Goal: Task Accomplishment & Management: Manage account settings

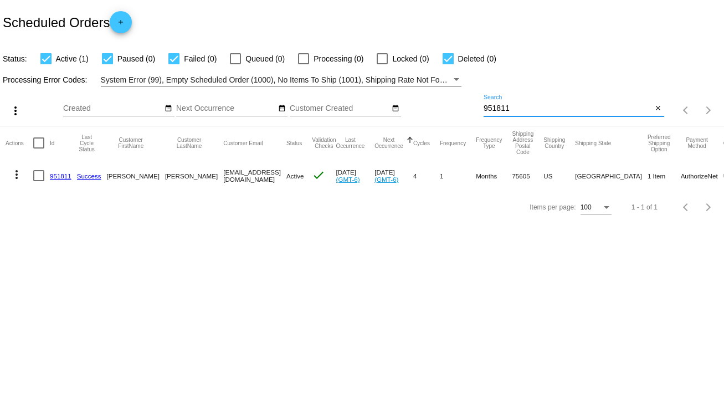
drag, startPoint x: 521, startPoint y: 107, endPoint x: 479, endPoint y: 110, distance: 41.7
click at [479, 110] on div "more_vert Sep Jan Feb Mar [DATE]" at bounding box center [362, 106] width 724 height 39
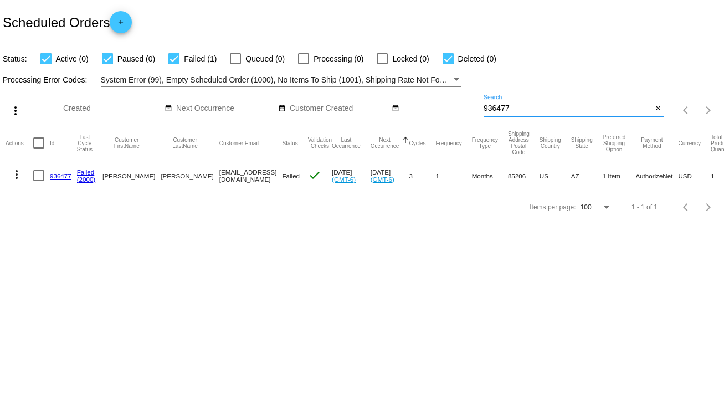
type input "936477"
click at [62, 172] on link "936477" at bounding box center [61, 175] width 22 height 7
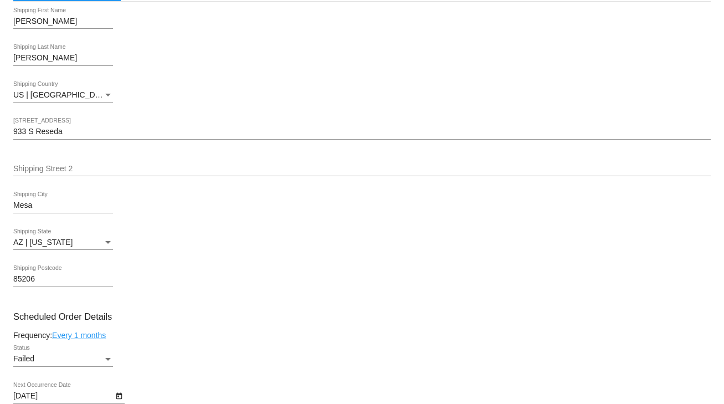
scroll to position [532, 0]
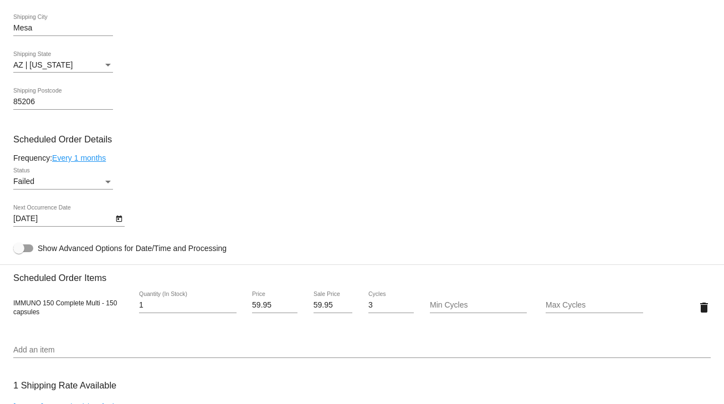
click at [110, 182] on div "Status" at bounding box center [108, 181] width 10 height 9
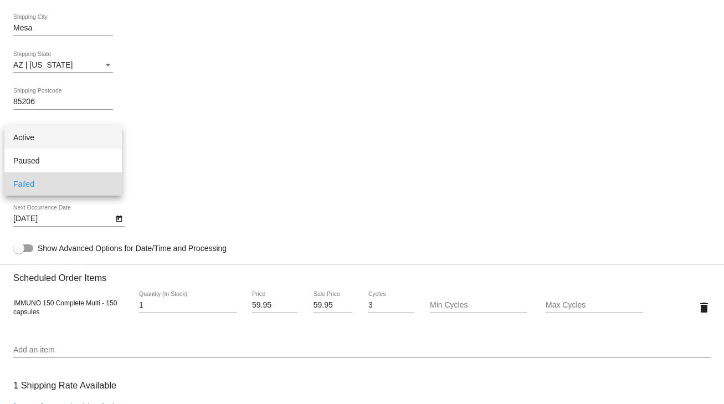
click at [29, 137] on span "Active" at bounding box center [63, 137] width 100 height 23
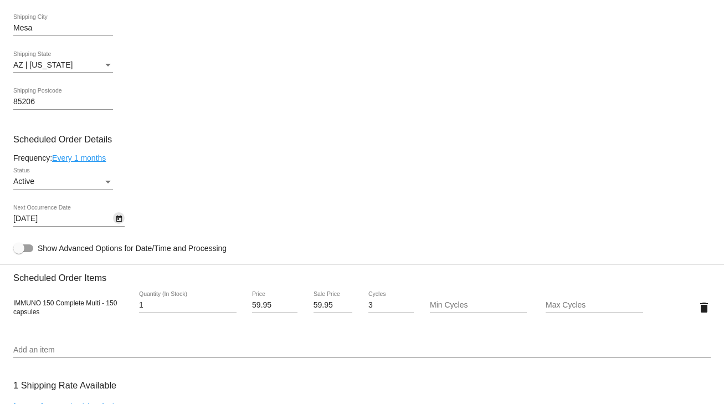
click at [113, 219] on button "Open calendar" at bounding box center [119, 218] width 12 height 12
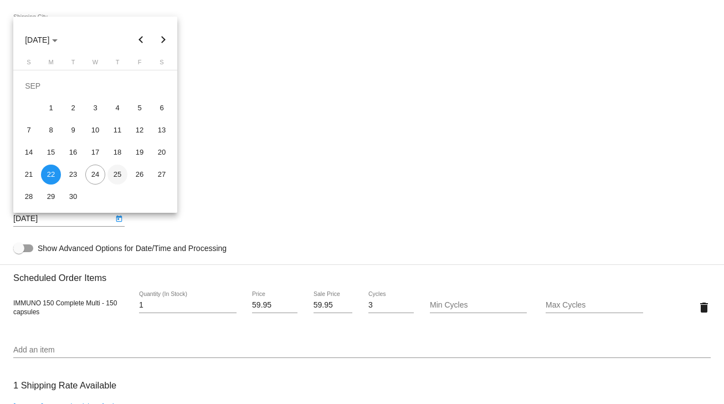
click at [117, 173] on div "25" at bounding box center [118, 175] width 20 height 20
type input "[DATE]"
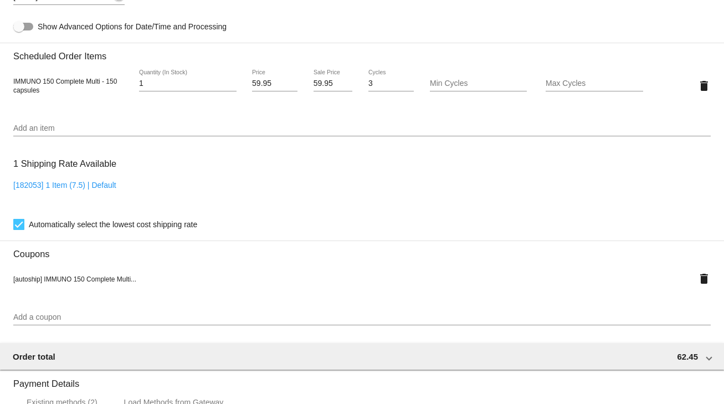
scroll to position [1005, 0]
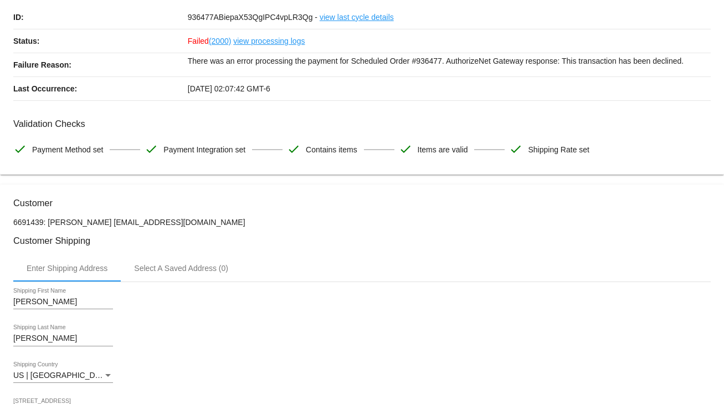
scroll to position [0, 0]
